Goal: Information Seeking & Learning: Learn about a topic

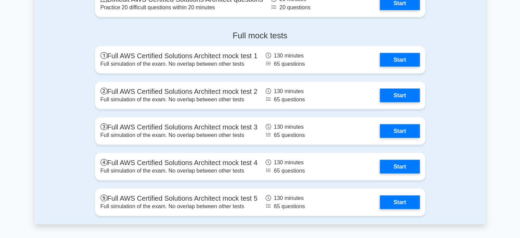
scroll to position [1324, 0]
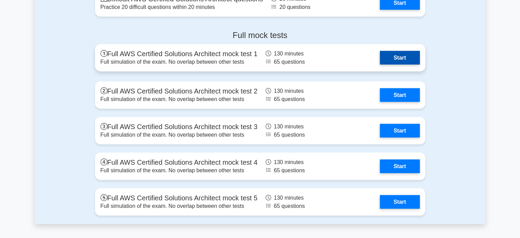
click at [396, 57] on link "Start" at bounding box center [400, 58] width 40 height 14
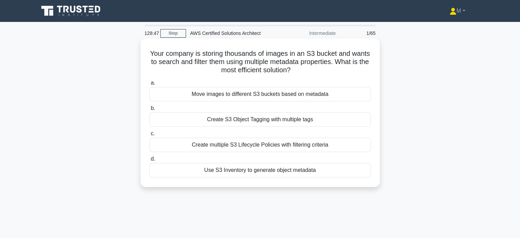
click at [252, 123] on div "Create S3 Object Tagging with multiple tags" at bounding box center [259, 119] width 221 height 14
click at [149, 110] on input "b. Create S3 Object Tagging with multiple tags" at bounding box center [149, 108] width 0 height 4
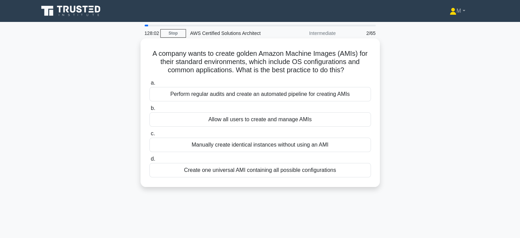
click at [259, 97] on div "Perform regular audits and create an automated pipeline for creating AMIs" at bounding box center [259, 94] width 221 height 14
click at [149, 85] on input "a. Perform regular audits and create an automated pipeline for creating AMIs" at bounding box center [149, 83] width 0 height 4
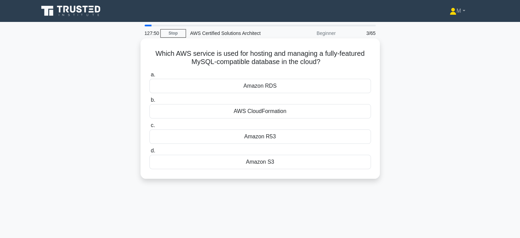
click at [239, 91] on div "Amazon RDS" at bounding box center [259, 86] width 221 height 14
click at [149, 77] on input "a. Amazon RDS" at bounding box center [149, 74] width 0 height 4
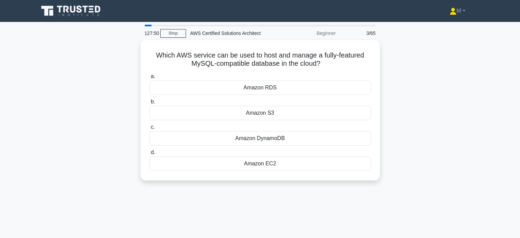
click at [239, 91] on div "Amazon RDS" at bounding box center [259, 87] width 221 height 14
click at [149, 79] on input "a. Amazon RDS" at bounding box center [149, 76] width 0 height 4
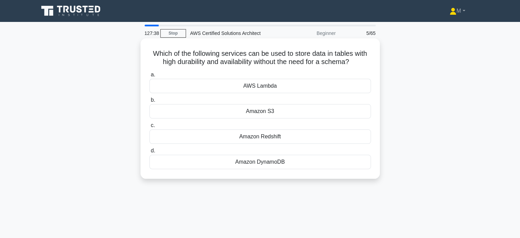
click at [261, 159] on div "Amazon DynamoDB" at bounding box center [259, 161] width 221 height 14
click at [149, 153] on input "d. Amazon DynamoDB" at bounding box center [149, 150] width 0 height 4
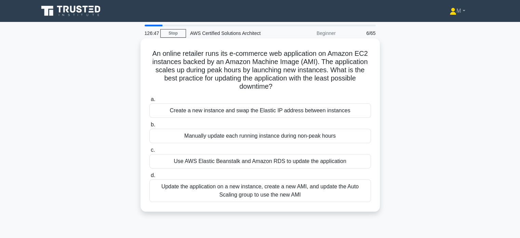
click at [192, 198] on div "Update the application on a new instance, create a new AMI, and update the Auto…" at bounding box center [259, 190] width 221 height 23
click at [149, 177] on input "d. Update the application on a new instance, create a new AMI, and update the A…" at bounding box center [149, 175] width 0 height 4
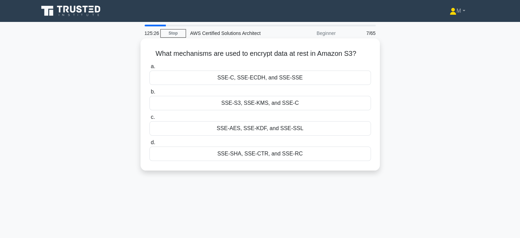
click at [245, 105] on div "SSE-S3, SSE-KMS, and SSE-C" at bounding box center [259, 103] width 221 height 14
click at [149, 94] on input "b. SSE-S3, SSE-KMS, and SSE-C" at bounding box center [149, 92] width 0 height 4
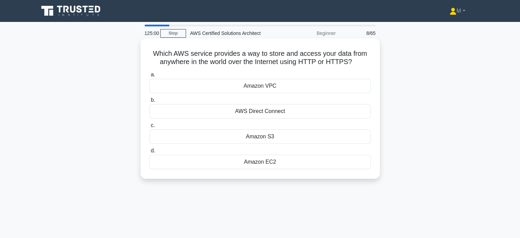
click at [253, 136] on div "Amazon S3" at bounding box center [259, 136] width 221 height 14
click at [149, 127] on input "c. Amazon S3" at bounding box center [149, 125] width 0 height 4
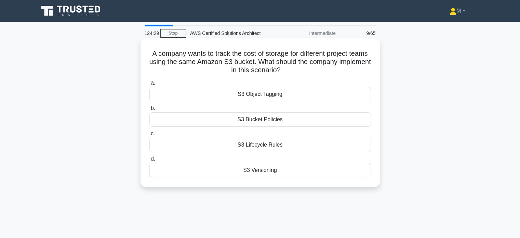
click at [240, 147] on div "S3 Lifecycle Rules" at bounding box center [259, 144] width 221 height 14
click at [149, 136] on input "c. S3 Lifecycle Rules" at bounding box center [149, 133] width 0 height 4
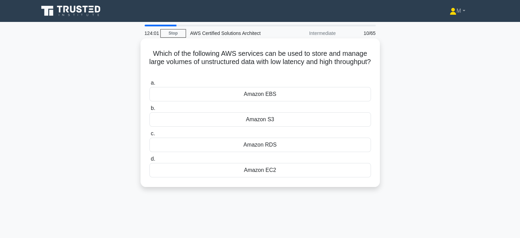
click at [257, 115] on div "Amazon S3" at bounding box center [259, 119] width 221 height 14
click at [149, 110] on input "b. Amazon S3" at bounding box center [149, 108] width 0 height 4
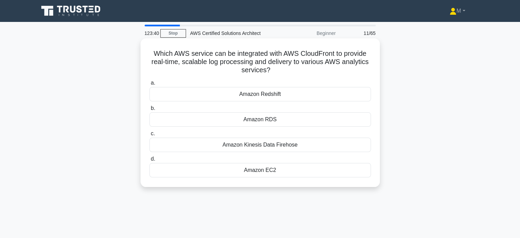
click at [254, 146] on div "Amazon Kinesis Data Firehose" at bounding box center [259, 144] width 221 height 14
click at [149, 136] on input "c. Amazon Kinesis Data Firehose" at bounding box center [149, 133] width 0 height 4
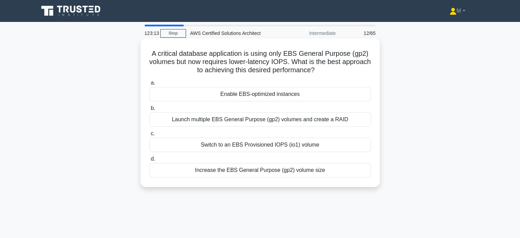
click at [267, 148] on div "Switch to an EBS Provisioned IOPS (io1) volume" at bounding box center [259, 144] width 221 height 14
click at [149, 136] on input "c. Switch to an EBS Provisioned IOPS (io1) volume" at bounding box center [149, 133] width 0 height 4
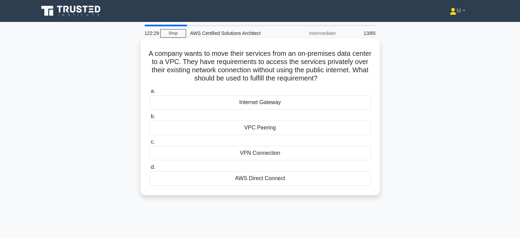
click at [259, 184] on div "AWS Direct Connect" at bounding box center [259, 178] width 221 height 14
click at [149, 169] on input "d. AWS Direct Connect" at bounding box center [149, 167] width 0 height 4
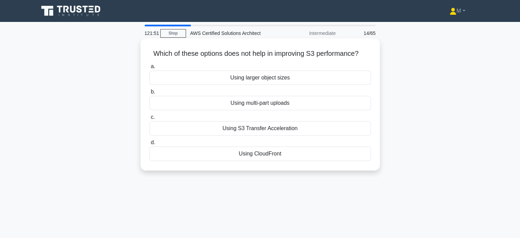
click at [266, 73] on div "Using larger object sizes" at bounding box center [259, 77] width 221 height 14
click at [149, 69] on input "a. Using larger object sizes" at bounding box center [149, 66] width 0 height 4
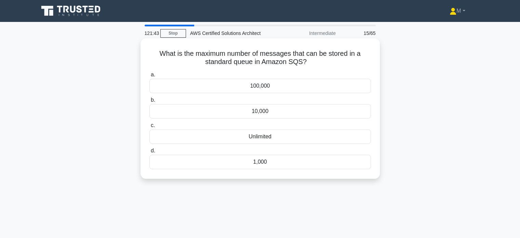
click at [264, 111] on div "10,000" at bounding box center [259, 111] width 221 height 14
click at [149, 102] on input "b. 10,000" at bounding box center [149, 100] width 0 height 4
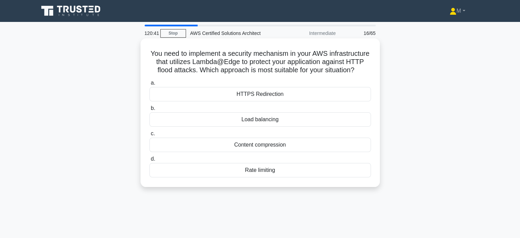
click at [256, 99] on div "HTTPS Redirection" at bounding box center [259, 94] width 221 height 14
click at [149, 85] on input "a. HTTPS Redirection" at bounding box center [149, 83] width 0 height 4
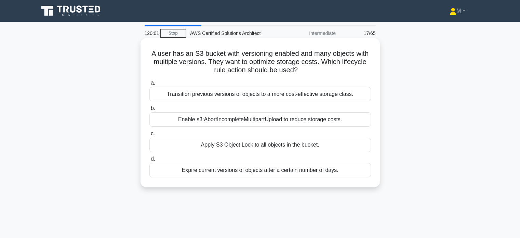
click at [206, 119] on div "Enable s3:AbortIncompleteMultipartUpload to reduce storage costs." at bounding box center [259, 119] width 221 height 14
click at [149, 110] on input "b. Enable s3:AbortIncompleteMultipartUpload to reduce storage costs." at bounding box center [149, 108] width 0 height 4
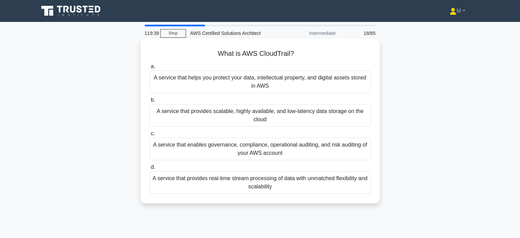
click at [230, 154] on div "A service that enables governance, compliance, operational auditing, and risk a…" at bounding box center [259, 148] width 221 height 23
click at [149, 136] on input "c. A service that enables governance, compliance, operational auditing, and ris…" at bounding box center [149, 133] width 0 height 4
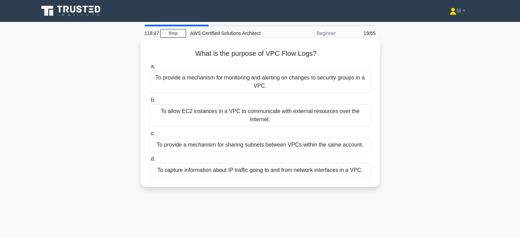
click at [242, 171] on div "To capture information about IP traffic going to and from network interfaces in…" at bounding box center [259, 170] width 221 height 14
click at [149, 161] on input "d. To capture information about IP traffic going to and from network interfaces…" at bounding box center [149, 159] width 0 height 4
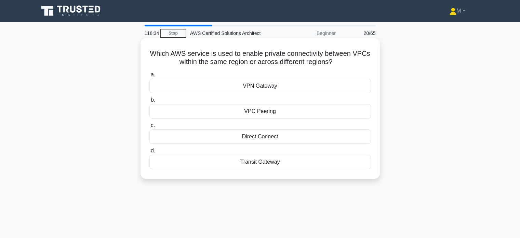
click at [253, 110] on div "VPC Peering" at bounding box center [259, 111] width 221 height 14
click at [149, 102] on input "b. VPC Peering" at bounding box center [149, 100] width 0 height 4
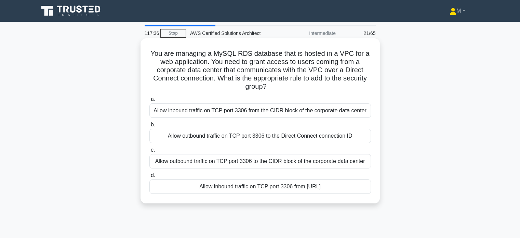
click at [204, 112] on div "Allow inbound traffic on TCP port 3306 from the CIDR block of the corporate dat…" at bounding box center [259, 110] width 221 height 14
click at [149, 101] on input "a. Allow inbound traffic on TCP port 3306 from the CIDR block of the corporate …" at bounding box center [149, 99] width 0 height 4
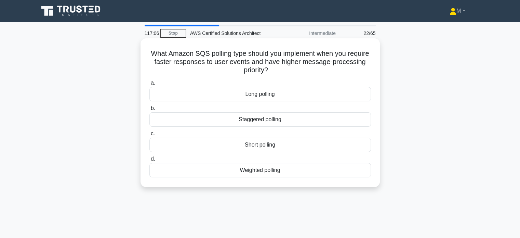
click at [235, 143] on div "Short polling" at bounding box center [259, 144] width 221 height 14
click at [149, 136] on input "c. Short polling" at bounding box center [149, 133] width 0 height 4
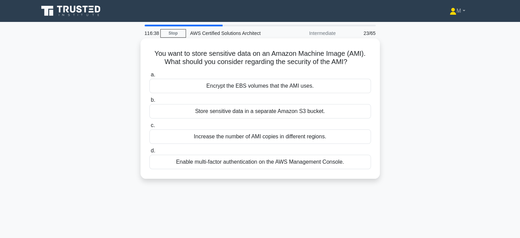
click at [254, 87] on div "Encrypt the EBS volumes that the AMI uses." at bounding box center [259, 86] width 221 height 14
click at [149, 77] on input "a. Encrypt the EBS volumes that the AMI uses." at bounding box center [149, 74] width 0 height 4
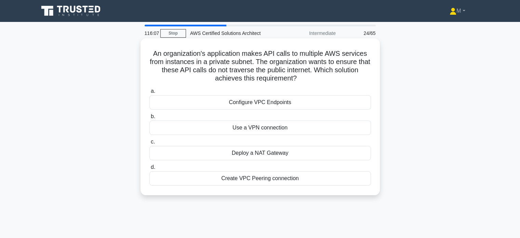
click at [259, 105] on div "Configure VPC Endpoints" at bounding box center [259, 102] width 221 height 14
click at [149, 93] on input "a. Configure VPC Endpoints" at bounding box center [149, 91] width 0 height 4
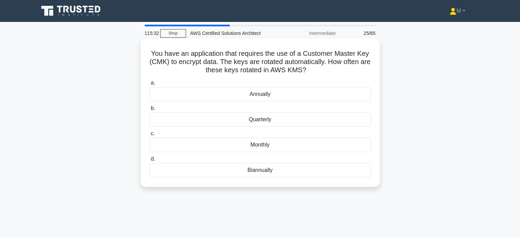
click at [257, 120] on div "Quarterly" at bounding box center [259, 119] width 221 height 14
click at [149, 110] on input "b. Quarterly" at bounding box center [149, 108] width 0 height 4
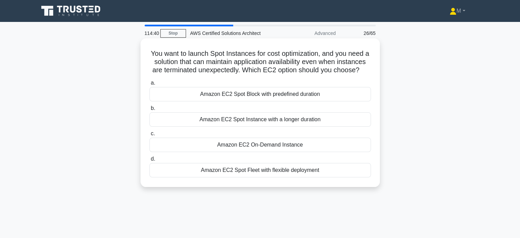
click at [217, 177] on div "Amazon EC2 Spot Fleet with flexible deployment" at bounding box center [259, 170] width 221 height 14
click at [149, 161] on input "d. Amazon EC2 Spot Fleet with flexible deployment" at bounding box center [149, 159] width 0 height 4
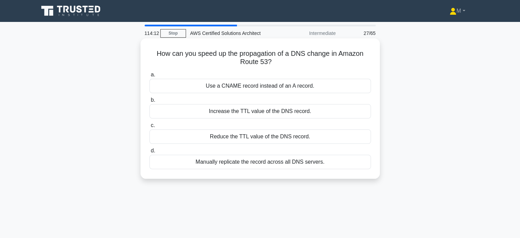
click at [227, 136] on div "Reduce the TTL value of the DNS record." at bounding box center [259, 136] width 221 height 14
click at [149, 127] on input "c. Reduce the TTL value of the DNS record." at bounding box center [149, 125] width 0 height 4
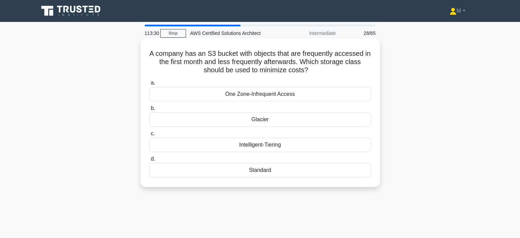
click at [212, 165] on div "Standard" at bounding box center [259, 170] width 221 height 14
click at [149, 161] on input "d. Standard" at bounding box center [149, 159] width 0 height 4
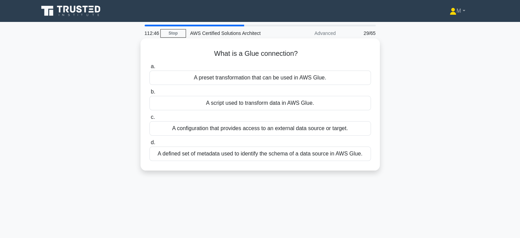
click at [203, 128] on div "A configuration that provides access to an external data source or target." at bounding box center [259, 128] width 221 height 14
click at [149, 119] on input "c. A configuration that provides access to an external data source or target." at bounding box center [149, 117] width 0 height 4
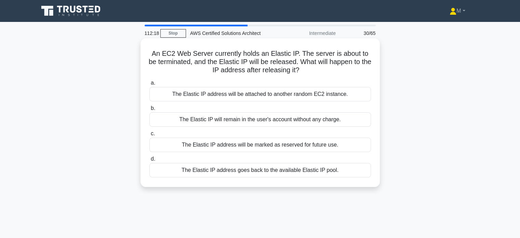
click at [233, 172] on div "The Elastic IP address goes back to the available Elastic IP pool." at bounding box center [259, 170] width 221 height 14
click at [149, 161] on input "d. The Elastic IP address goes back to the available Elastic IP pool." at bounding box center [149, 159] width 0 height 4
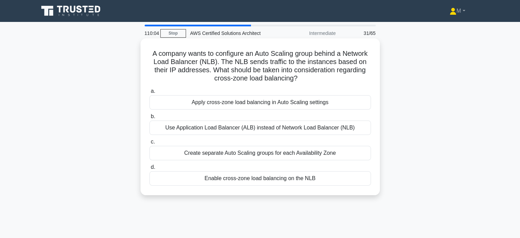
click at [277, 180] on div "Enable cross-zone load balancing on the NLB" at bounding box center [259, 178] width 221 height 14
click at [149, 169] on input "d. Enable cross-zone load balancing on the NLB" at bounding box center [149, 167] width 0 height 4
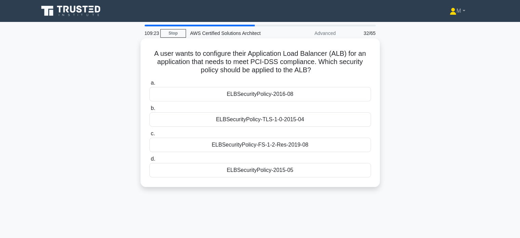
click at [267, 117] on div "ELBSecurityPolicy-TLS-1-0-2015-04" at bounding box center [259, 119] width 221 height 14
click at [149, 110] on input "b. ELBSecurityPolicy-TLS-1-0-2015-04" at bounding box center [149, 108] width 0 height 4
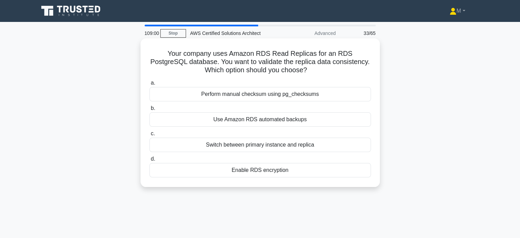
click at [260, 119] on div "Use Amazon RDS automated backups" at bounding box center [259, 119] width 221 height 14
click at [149, 110] on input "b. Use Amazon RDS automated backups" at bounding box center [149, 108] width 0 height 4
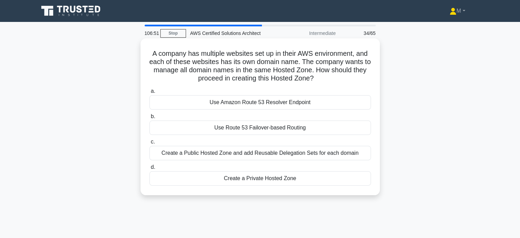
click at [242, 178] on div "Create a Private Hosted Zone" at bounding box center [259, 178] width 221 height 14
click at [149, 169] on input "d. Create a Private Hosted Zone" at bounding box center [149, 167] width 0 height 4
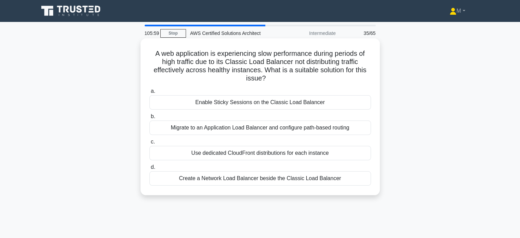
click at [234, 152] on div "Use dedicated CloudFront distributions for each instance" at bounding box center [259, 153] width 221 height 14
click at [149, 144] on input "c. Use dedicated CloudFront distributions for each instance" at bounding box center [149, 141] width 0 height 4
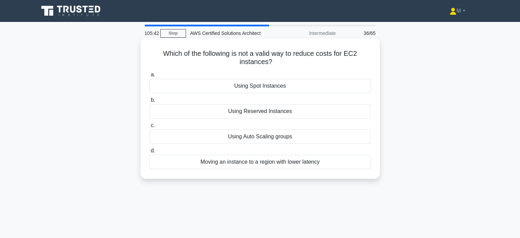
click at [245, 162] on div "Moving an instance to a region with lower latency" at bounding box center [259, 161] width 221 height 14
click at [149, 153] on input "d. Moving an instance to a region with lower latency" at bounding box center [149, 150] width 0 height 4
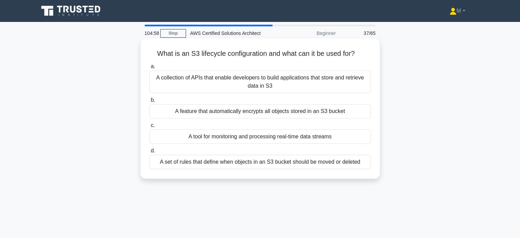
click at [246, 164] on div "A set of rules that define when objects in an S3 bucket should be moved or dele…" at bounding box center [259, 161] width 221 height 14
click at [149, 153] on input "d. A set of rules that define when objects in an S3 bucket should be moved or d…" at bounding box center [149, 150] width 0 height 4
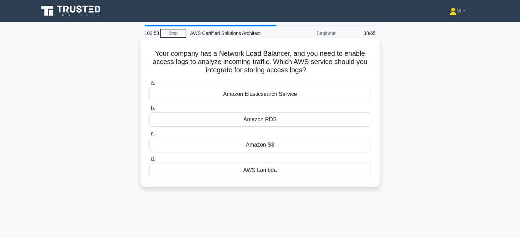
click at [247, 145] on div "Amazon S3" at bounding box center [259, 144] width 221 height 14
click at [149, 136] on input "c. Amazon S3" at bounding box center [149, 133] width 0 height 4
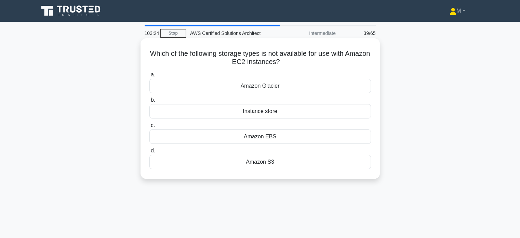
click at [264, 85] on div "Amazon Glacier" at bounding box center [259, 86] width 221 height 14
click at [149, 77] on input "a. Amazon Glacier" at bounding box center [149, 74] width 0 height 4
click at [263, 139] on div "On-premises servers" at bounding box center [259, 136] width 221 height 14
click at [149, 127] on input "c. On-premises servers" at bounding box center [149, 125] width 0 height 4
click at [253, 164] on div "T2.Large" at bounding box center [259, 161] width 221 height 14
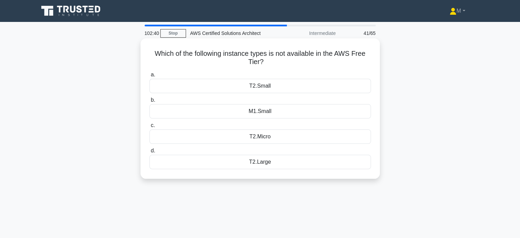
click at [149, 153] on input "d. T2.Large" at bounding box center [149, 150] width 0 height 4
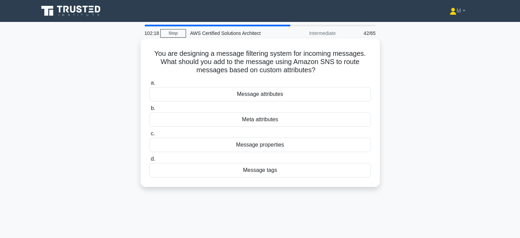
click at [262, 116] on div "Meta attributes" at bounding box center [259, 119] width 221 height 14
click at [149, 110] on input "b. Meta attributes" at bounding box center [149, 108] width 0 height 4
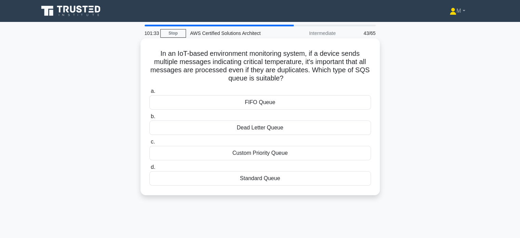
click at [257, 100] on div "FIFO Queue" at bounding box center [259, 102] width 221 height 14
click at [149, 93] on input "a. FIFO Queue" at bounding box center [149, 91] width 0 height 4
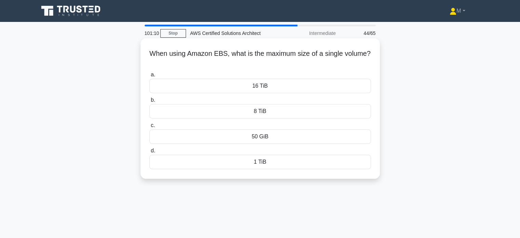
click at [257, 87] on div "16 TiB" at bounding box center [259, 86] width 221 height 14
click at [149, 77] on input "a. 16 TiB" at bounding box center [149, 74] width 0 height 4
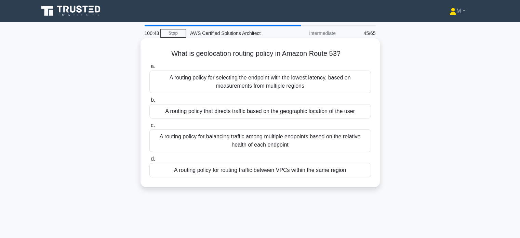
click at [265, 110] on div "A routing policy that directs traffic based on the geographic location of the u…" at bounding box center [259, 111] width 221 height 14
click at [149, 102] on input "b. A routing policy that directs traffic based on the geographic location of th…" at bounding box center [149, 100] width 0 height 4
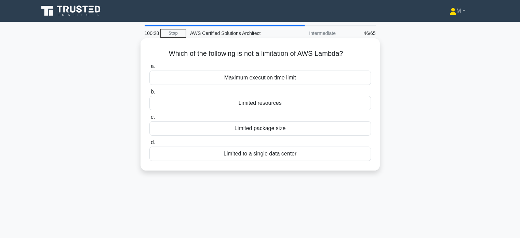
click at [268, 153] on div "Limited to a single data center" at bounding box center [259, 153] width 221 height 14
click at [149, 145] on input "d. Limited to a single data center" at bounding box center [149, 142] width 0 height 4
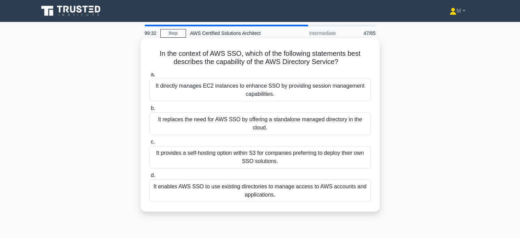
click at [247, 157] on div "It provides a self-hosting option within S3 for companies preferring to deploy …" at bounding box center [259, 157] width 221 height 23
click at [149, 144] on input "c. It provides a self-hosting option within S3 for companies preferring to depl…" at bounding box center [149, 141] width 0 height 4
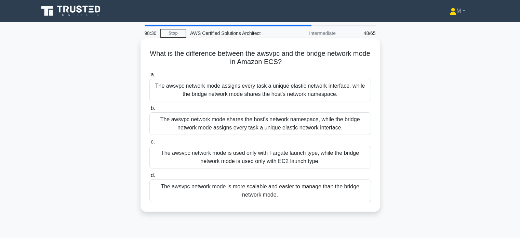
click at [241, 91] on div "The awsvpc network mode assigns every task a unique elastic network interface, …" at bounding box center [259, 90] width 221 height 23
click at [149, 77] on input "a. The awsvpc network mode assigns every task a unique elastic network interfac…" at bounding box center [149, 74] width 0 height 4
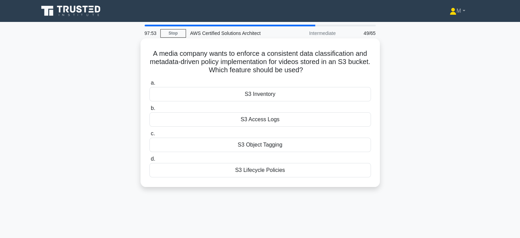
click at [265, 172] on div "S3 Lifecycle Policies" at bounding box center [259, 170] width 221 height 14
click at [149, 161] on input "d. S3 Lifecycle Policies" at bounding box center [149, 159] width 0 height 4
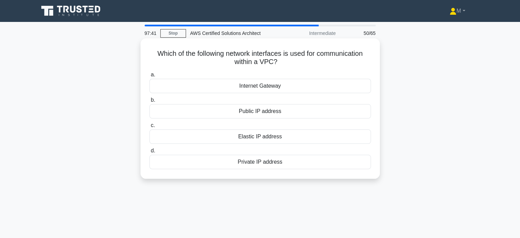
click at [269, 159] on div "Private IP address" at bounding box center [259, 161] width 221 height 14
click at [149, 153] on input "d. Private IP address" at bounding box center [149, 150] width 0 height 4
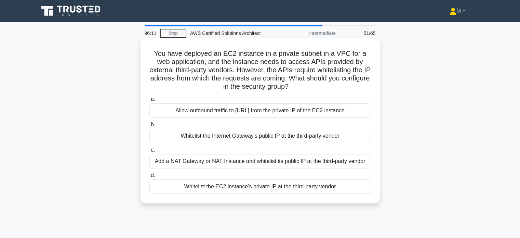
click at [275, 136] on div "Whitelist the Internet Gateway's public IP at the third-party vendor" at bounding box center [259, 135] width 221 height 14
click at [149, 127] on input "b. Whitelist the Internet Gateway's public IP at the third-party vendor" at bounding box center [149, 124] width 0 height 4
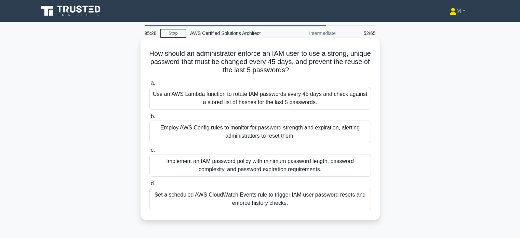
click at [242, 135] on div "Employ AWS Config rules to monitor for password strength and expiration, alerti…" at bounding box center [259, 131] width 221 height 23
click at [149, 119] on input "b. Employ AWS Config rules to monitor for password strength and expiration, ale…" at bounding box center [149, 116] width 0 height 4
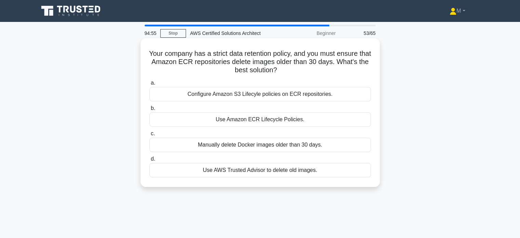
click at [259, 93] on div "Configure Amazon S3 Lifecyle policies on ECR repositories." at bounding box center [259, 94] width 221 height 14
click at [149, 85] on input "a. Configure Amazon S3 Lifecyle policies on ECR repositories." at bounding box center [149, 83] width 0 height 4
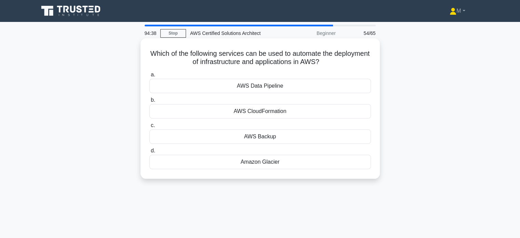
click at [263, 114] on div "AWS CloudFormation" at bounding box center [259, 111] width 221 height 14
click at [149, 102] on input "b. AWS CloudFormation" at bounding box center [149, 100] width 0 height 4
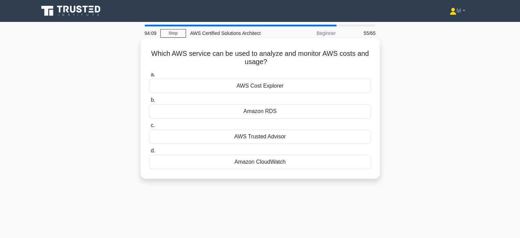
click at [265, 88] on div "AWS Cost Explorer" at bounding box center [259, 86] width 221 height 14
click at [149, 77] on input "a. AWS Cost Explorer" at bounding box center [149, 74] width 0 height 4
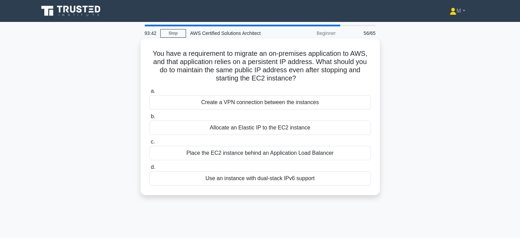
click at [235, 127] on div "Allocate an Elastic IP to the EC2 instance" at bounding box center [259, 127] width 221 height 14
click at [149, 119] on input "b. Allocate an Elastic IP to the EC2 instance" at bounding box center [149, 116] width 0 height 4
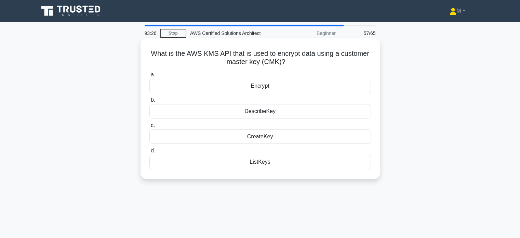
click at [261, 112] on div "DescribeKey" at bounding box center [259, 111] width 221 height 14
click at [149, 102] on input "b. DescribeKey" at bounding box center [149, 100] width 0 height 4
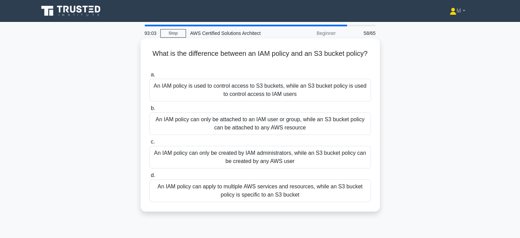
click at [227, 197] on div "An IAM policy can apply to multiple AWS services and resources, while an S3 buc…" at bounding box center [259, 190] width 221 height 23
click at [149, 177] on input "d. An IAM policy can apply to multiple AWS services and resources, while an S3 …" at bounding box center [149, 175] width 0 height 4
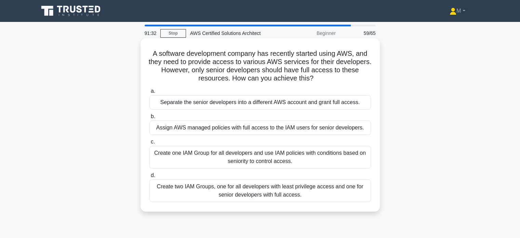
click at [227, 190] on div "Create two IAM Groups, one for all developers with least privilege access and o…" at bounding box center [259, 190] width 221 height 23
click at [149, 177] on input "d. Create two IAM Groups, one for all developers with least privilege access an…" at bounding box center [149, 175] width 0 height 4
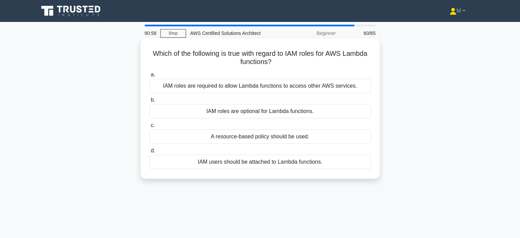
drag, startPoint x: 186, startPoint y: 190, endPoint x: 222, endPoint y: 149, distance: 54.2
click at [222, 149] on div "90:58 Stop AWS Certified Solutions Architect Beginner 60/65 Which of the follow…" at bounding box center [260, 196] width 451 height 342
click at [262, 88] on div "IAM roles are required to allow Lambda functions to access other AWS services." at bounding box center [259, 86] width 221 height 14
click at [149, 77] on input "a. IAM roles are required to allow Lambda functions to access other AWS service…" at bounding box center [149, 74] width 0 height 4
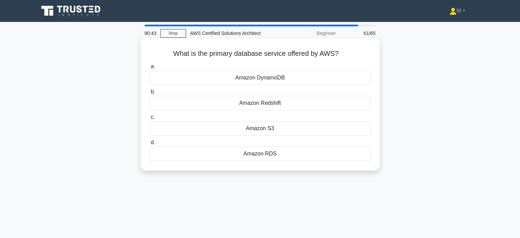
click at [262, 150] on div "Amazon RDS" at bounding box center [259, 153] width 221 height 14
click at [149, 145] on input "d. Amazon RDS" at bounding box center [149, 142] width 0 height 4
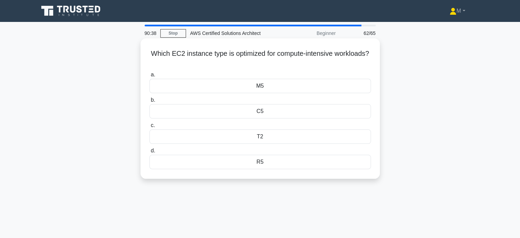
click at [263, 110] on div "C5" at bounding box center [259, 111] width 221 height 14
click at [149, 102] on input "b. C5" at bounding box center [149, 100] width 0 height 4
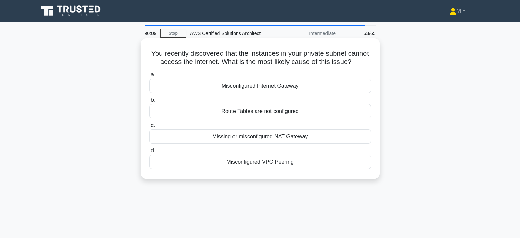
click at [264, 117] on div "Route Tables are not configured" at bounding box center [259, 111] width 221 height 14
click at [149, 102] on input "b. Route Tables are not configured" at bounding box center [149, 100] width 0 height 4
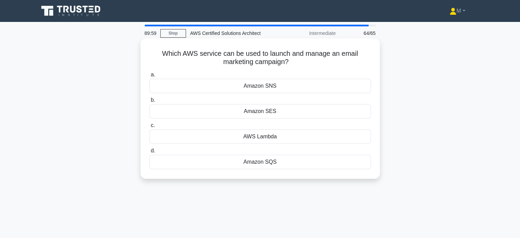
click at [259, 85] on div "Amazon SNS" at bounding box center [259, 86] width 221 height 14
click at [149, 77] on input "a. Amazon SNS" at bounding box center [149, 74] width 0 height 4
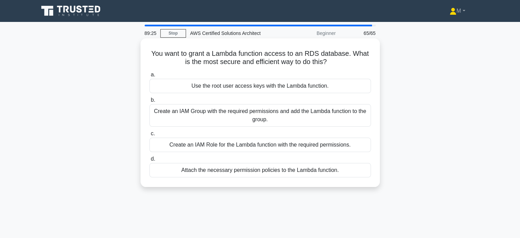
click at [262, 144] on div "Create an IAM Role for the Lambda function with the required permissions." at bounding box center [259, 144] width 221 height 14
click at [149, 136] on input "c. Create an IAM Role for the Lambda function with the required permissions." at bounding box center [149, 133] width 0 height 4
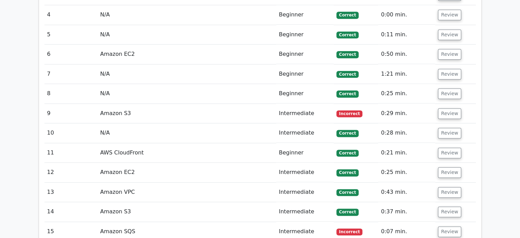
scroll to position [871, 0]
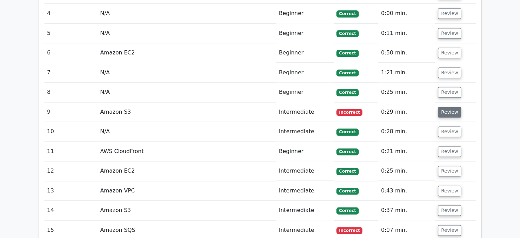
click at [440, 108] on button "Review" at bounding box center [449, 112] width 23 height 11
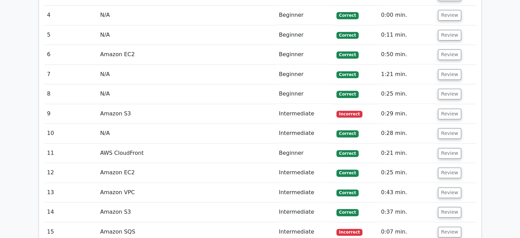
click at [508, 68] on main "Your Test Results AWS Certified Solutions Architect - Associate 69% Your Score …" at bounding box center [260, 220] width 520 height 2138
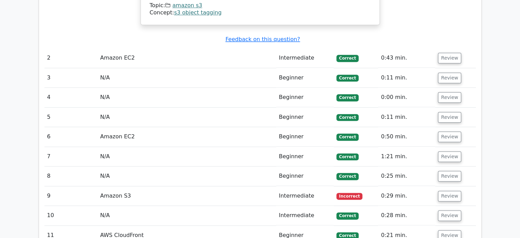
scroll to position [891, 0]
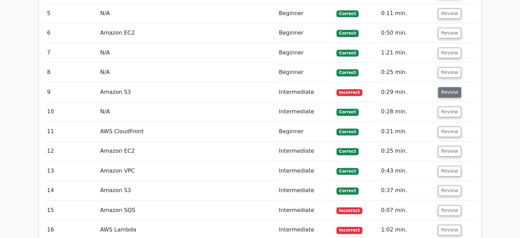
click at [438, 93] on button "Review" at bounding box center [449, 92] width 23 height 11
click at [446, 92] on button "Review" at bounding box center [449, 92] width 23 height 11
click at [443, 92] on button "Review" at bounding box center [449, 92] width 23 height 11
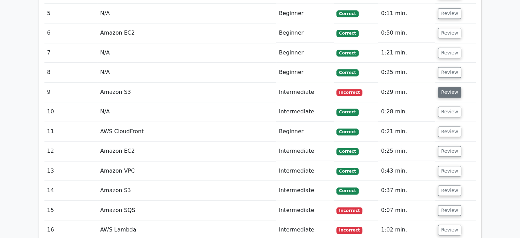
click at [443, 92] on button "Review" at bounding box center [449, 92] width 23 height 11
click at [445, 91] on button "Review" at bounding box center [449, 92] width 23 height 11
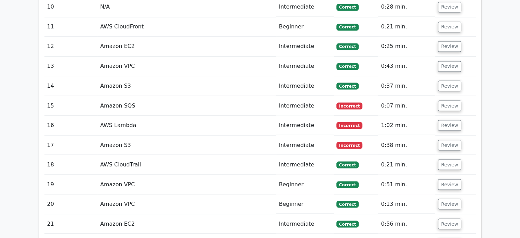
scroll to position [1237, 0]
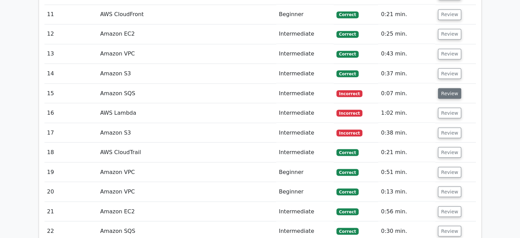
click at [441, 88] on button "Review" at bounding box center [449, 93] width 23 height 11
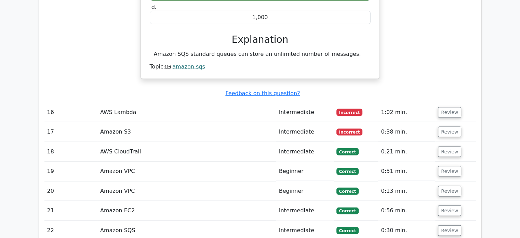
scroll to position [1438, 0]
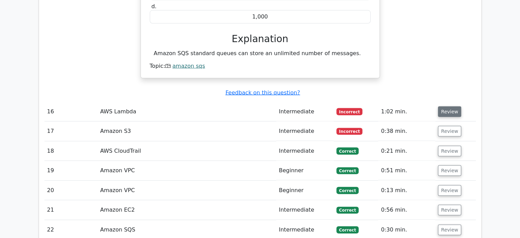
click at [448, 106] on button "Review" at bounding box center [449, 111] width 23 height 11
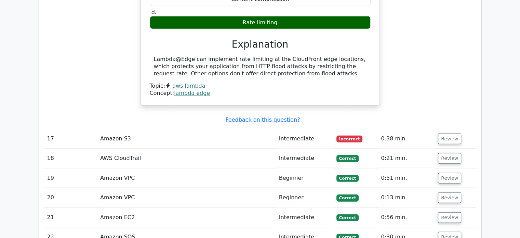
scroll to position [1668, 0]
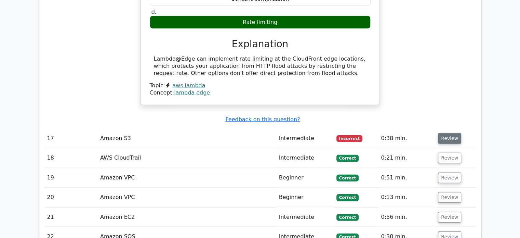
click at [445, 133] on button "Review" at bounding box center [449, 138] width 23 height 11
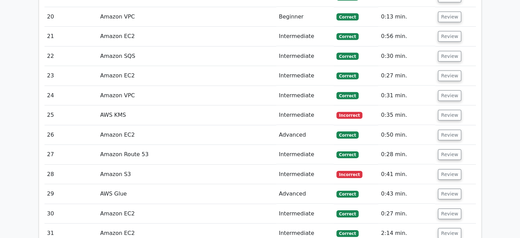
scroll to position [2132, 0]
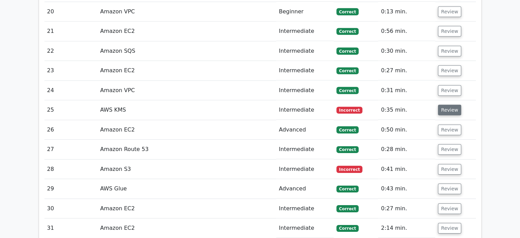
click at [449, 105] on button "Review" at bounding box center [449, 110] width 23 height 11
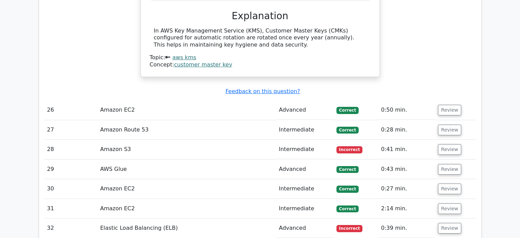
scroll to position [2391, 0]
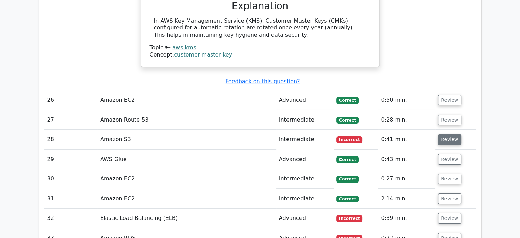
click at [444, 134] on button "Review" at bounding box center [449, 139] width 23 height 11
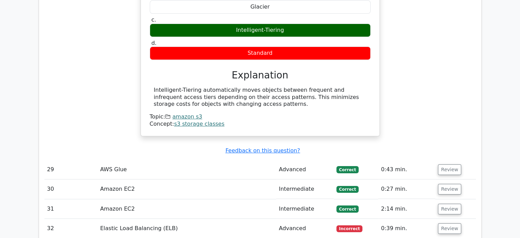
scroll to position [2692, 0]
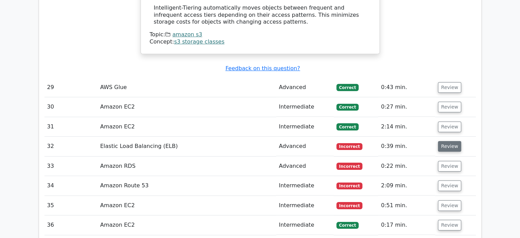
click at [446, 141] on button "Review" at bounding box center [449, 146] width 23 height 11
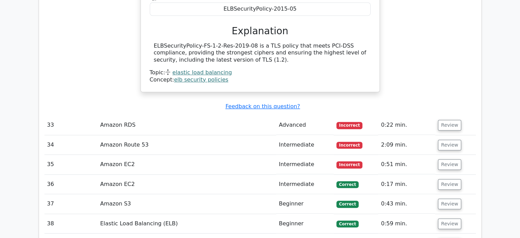
scroll to position [2980, 0]
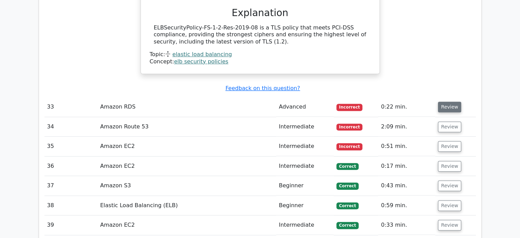
click at [448, 101] on button "Review" at bounding box center [449, 106] width 23 height 11
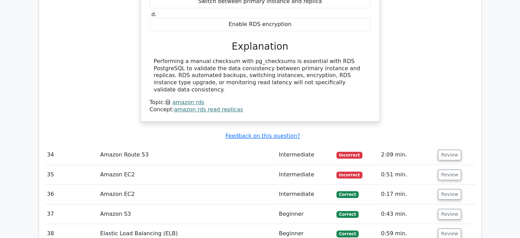
scroll to position [3194, 0]
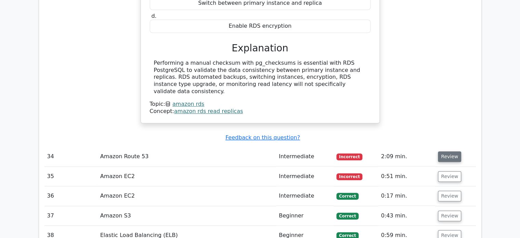
click at [443, 151] on button "Review" at bounding box center [449, 156] width 23 height 11
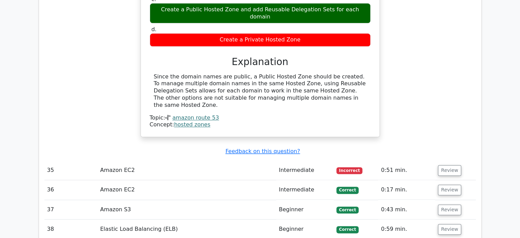
scroll to position [3467, 0]
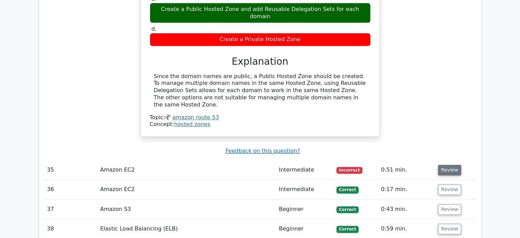
click at [445, 164] on button "Review" at bounding box center [449, 169] width 23 height 11
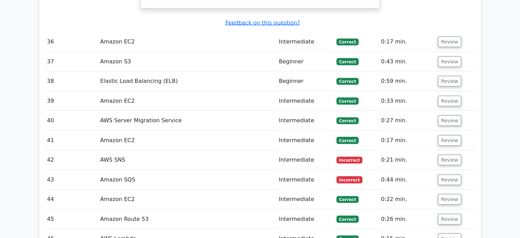
scroll to position [3895, 0]
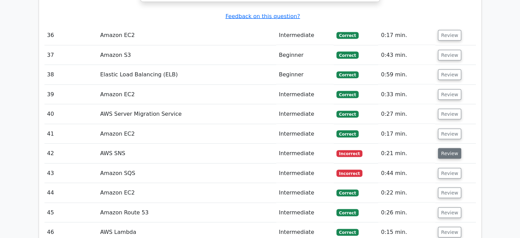
click at [452, 148] on button "Review" at bounding box center [449, 153] width 23 height 11
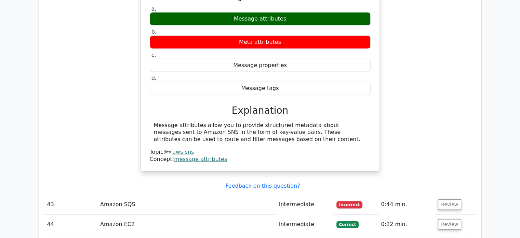
scroll to position [4116, 0]
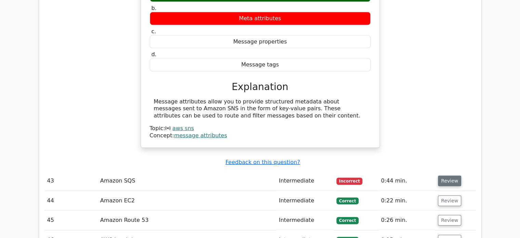
click at [447, 175] on button "Review" at bounding box center [449, 180] width 23 height 11
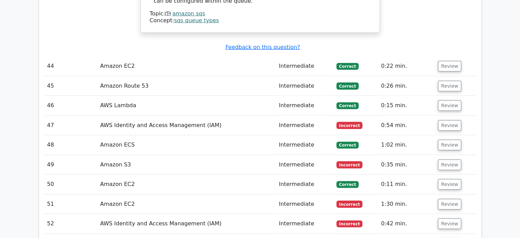
scroll to position [4509, 0]
click at [444, 120] on button "Review" at bounding box center [449, 125] width 23 height 11
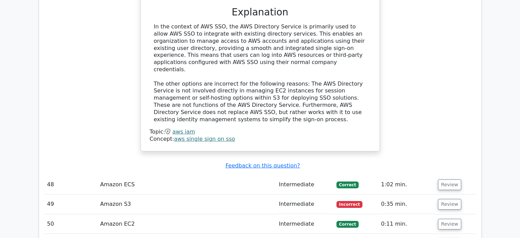
scroll to position [4796, 0]
click at [444, 199] on button "Review" at bounding box center [449, 204] width 23 height 11
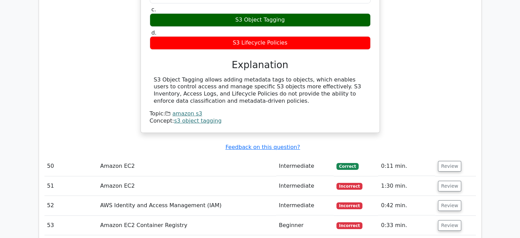
scroll to position [5091, 0]
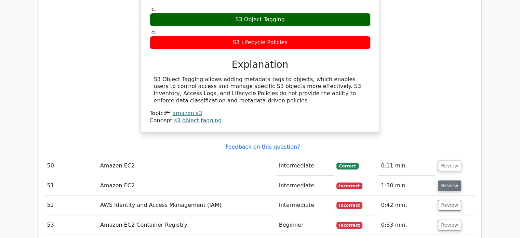
click at [446, 180] on button "Review" at bounding box center [449, 185] width 23 height 11
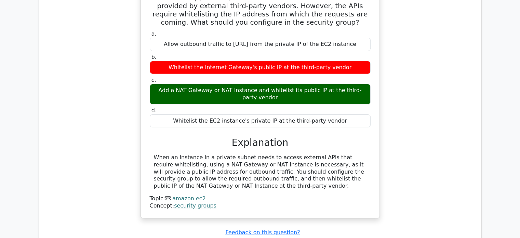
scroll to position [5396, 0]
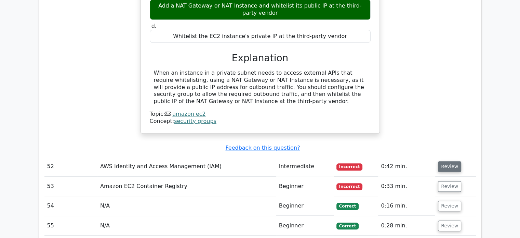
click at [450, 161] on button "Review" at bounding box center [449, 166] width 23 height 11
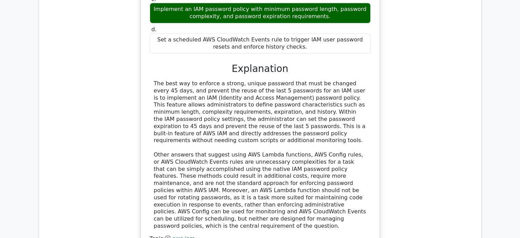
scroll to position [5734, 0]
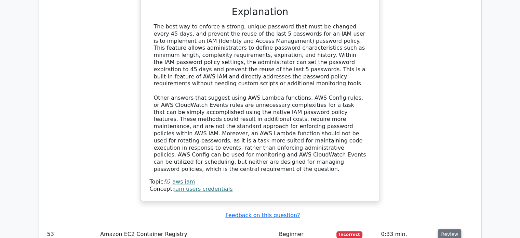
click at [446, 229] on button "Review" at bounding box center [449, 234] width 23 height 11
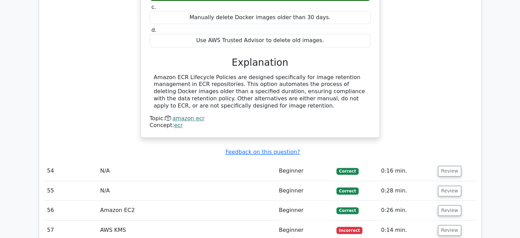
scroll to position [6106, 0]
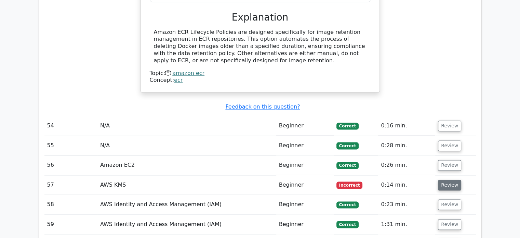
click at [450, 179] on button "Review" at bounding box center [449, 184] width 23 height 11
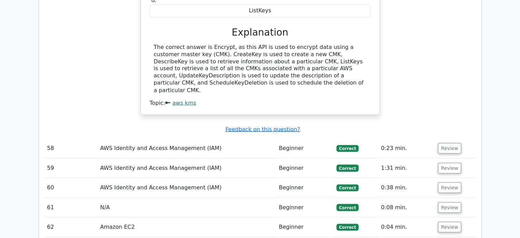
scroll to position [6411, 0]
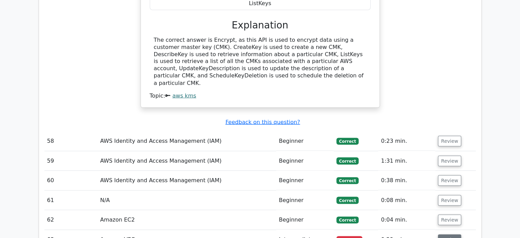
click at [452, 234] on button "Review" at bounding box center [449, 239] width 23 height 11
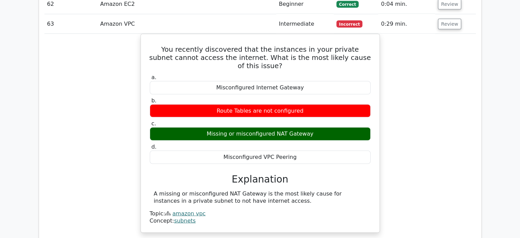
scroll to position [6627, 0]
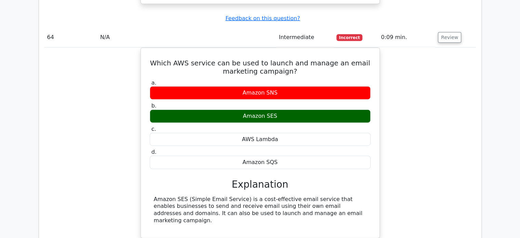
scroll to position [6842, 0]
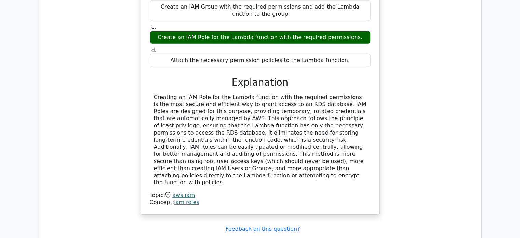
scroll to position [7212, 0]
